Goal: Check status: Check status

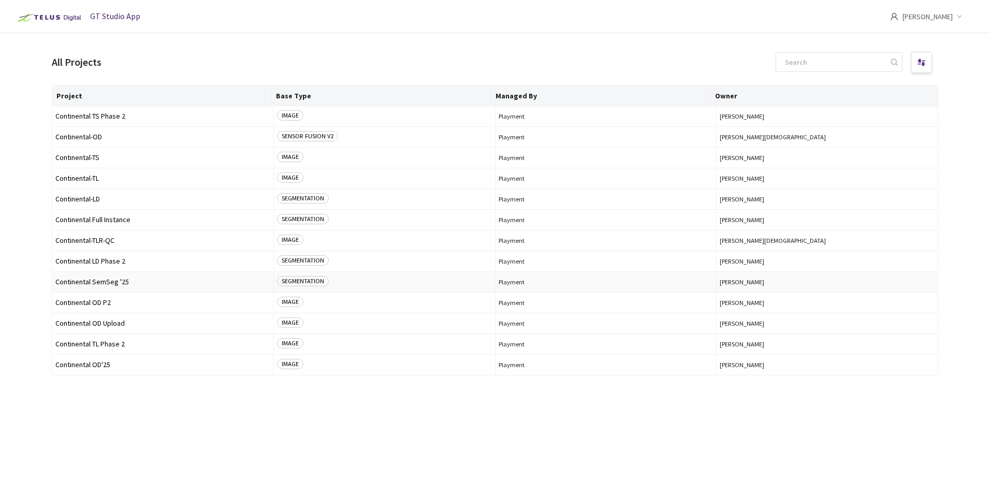
click at [112, 281] on span "Continental SemSeg '25" at bounding box center [162, 282] width 215 height 8
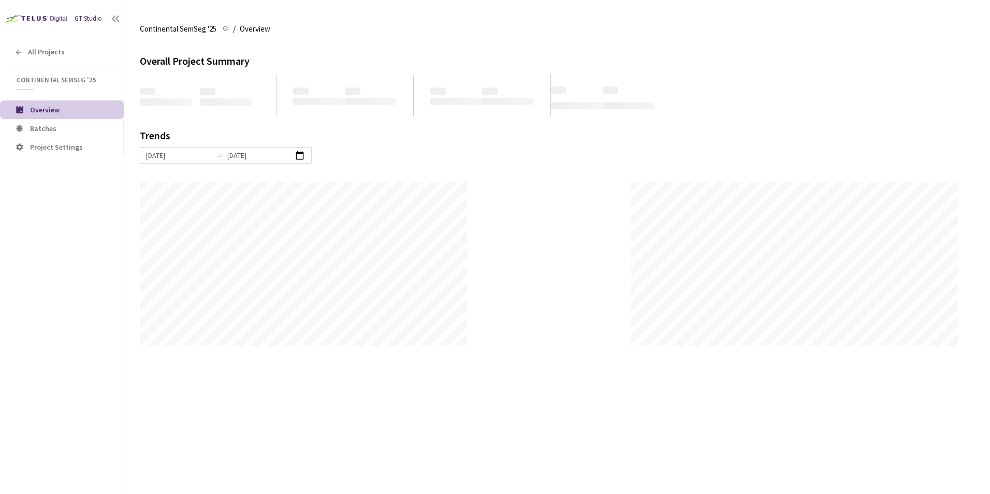
scroll to position [494, 990]
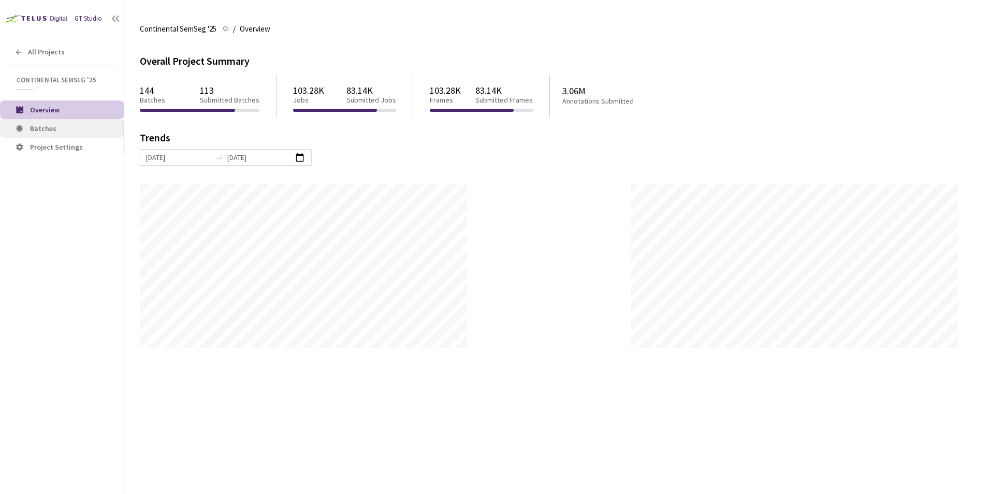
click at [60, 127] on span "Batches" at bounding box center [72, 128] width 85 height 9
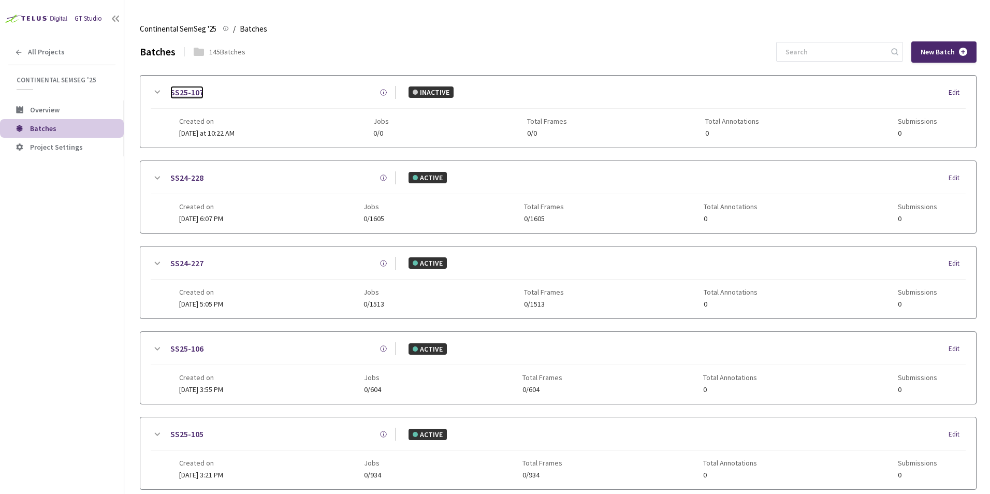
click at [193, 95] on link "SS25-107" at bounding box center [186, 92] width 33 height 13
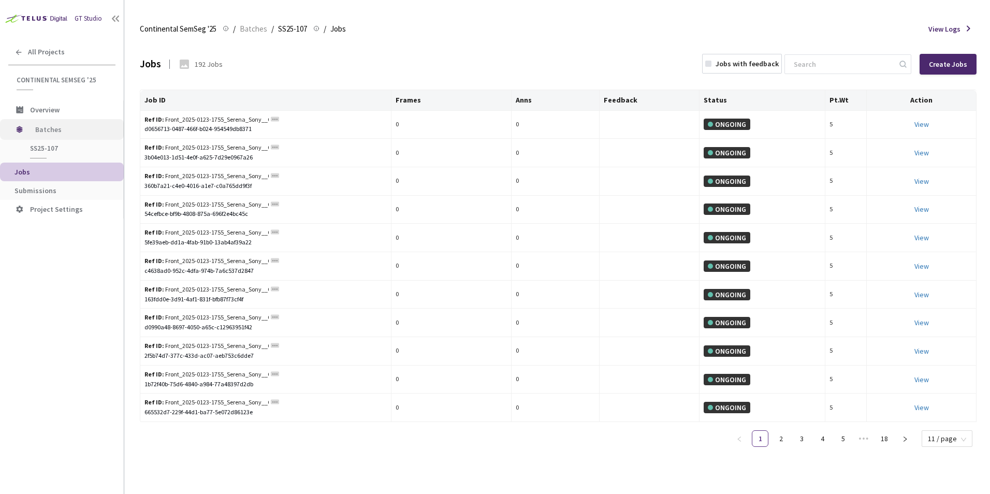
click at [55, 132] on span "Batches" at bounding box center [70, 129] width 71 height 21
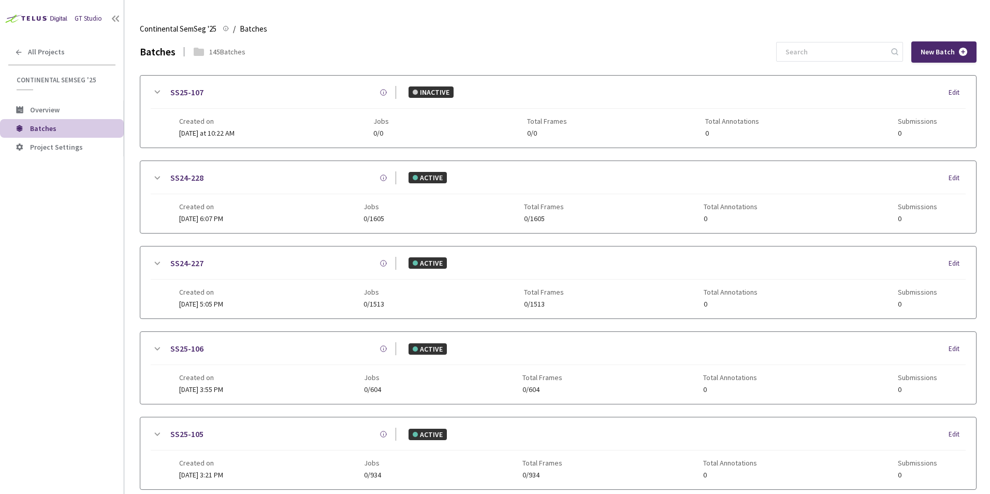
scroll to position [45, 0]
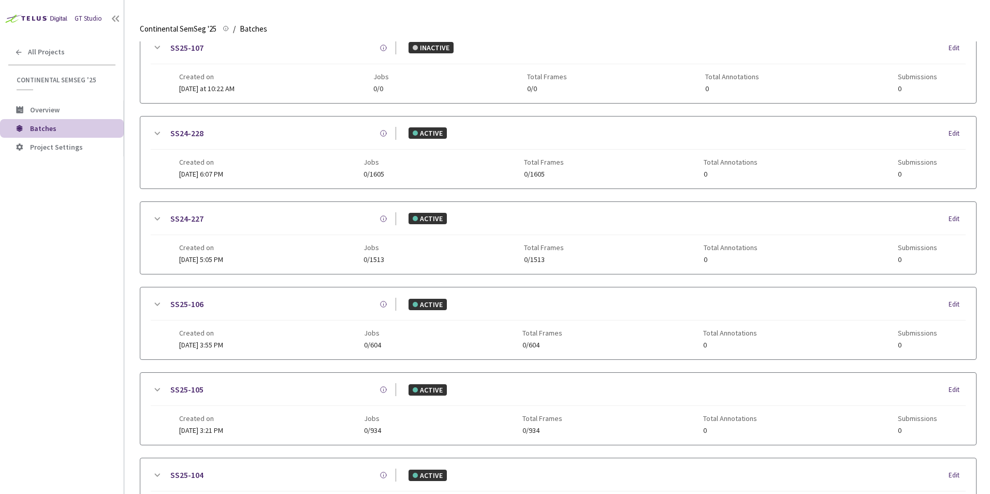
click at [83, 205] on div "GT Studio All Projects Continental SemSeg '25 Continental SemSeg '25 Overview B…" at bounding box center [62, 232] width 124 height 465
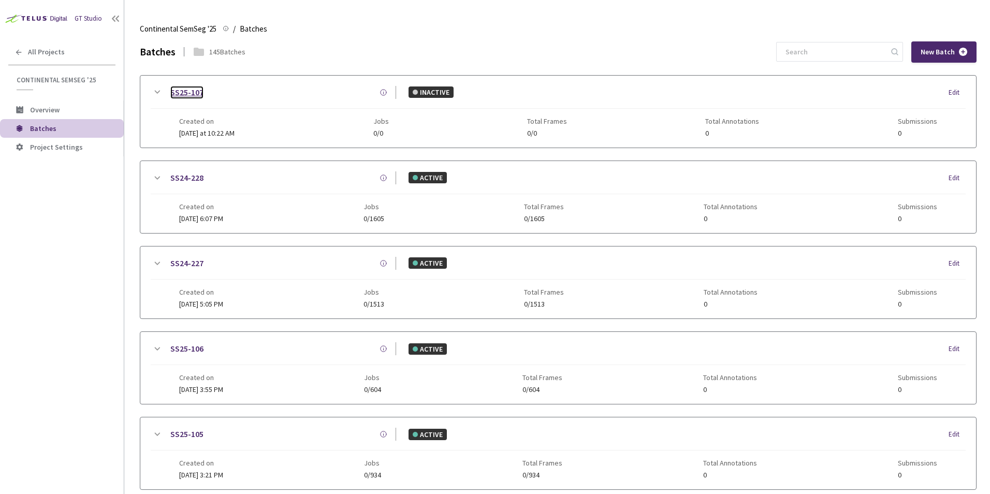
click at [192, 90] on link "SS25-107" at bounding box center [186, 92] width 33 height 13
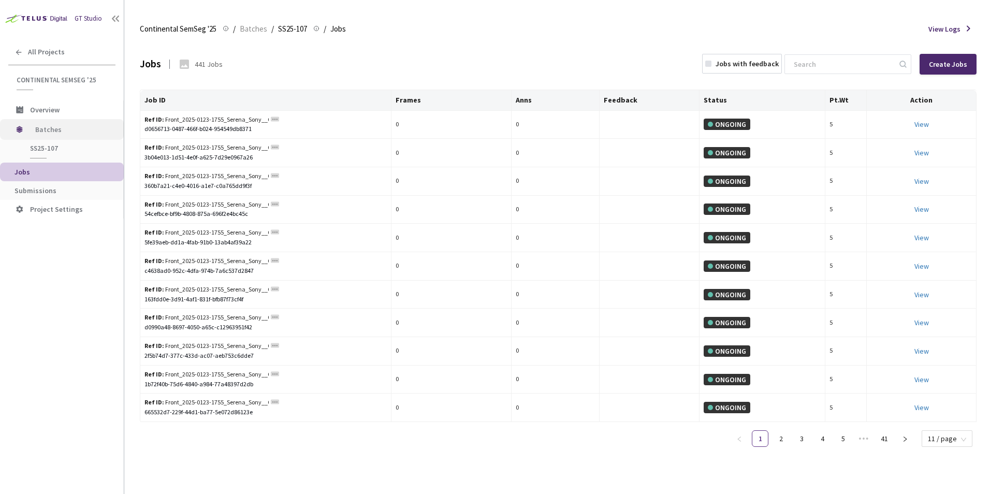
click at [55, 132] on span "Batches" at bounding box center [70, 129] width 71 height 21
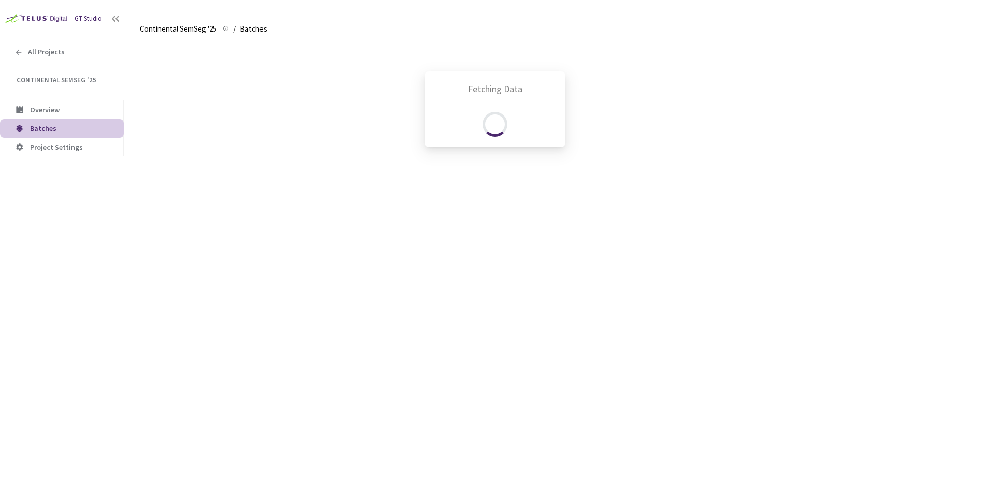
scroll to position [45, 0]
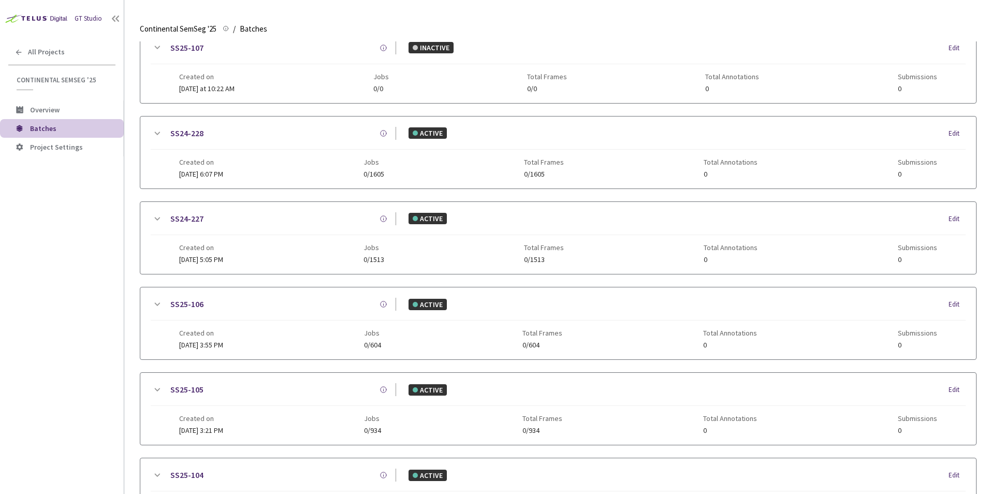
click at [42, 240] on div "GT Studio All Projects Continental SemSeg '25 Continental SemSeg '25 Overview B…" at bounding box center [62, 232] width 124 height 465
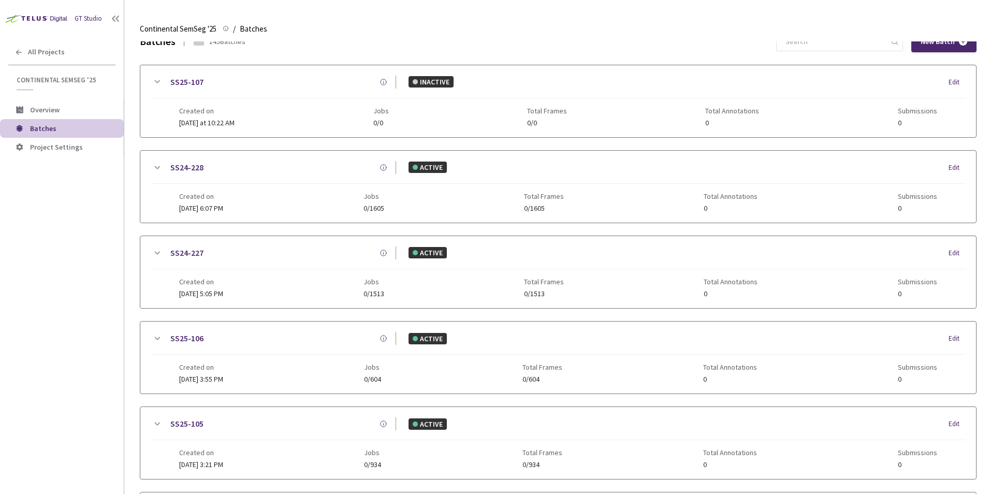
scroll to position [0, 0]
